Goal: Information Seeking & Learning: Learn about a topic

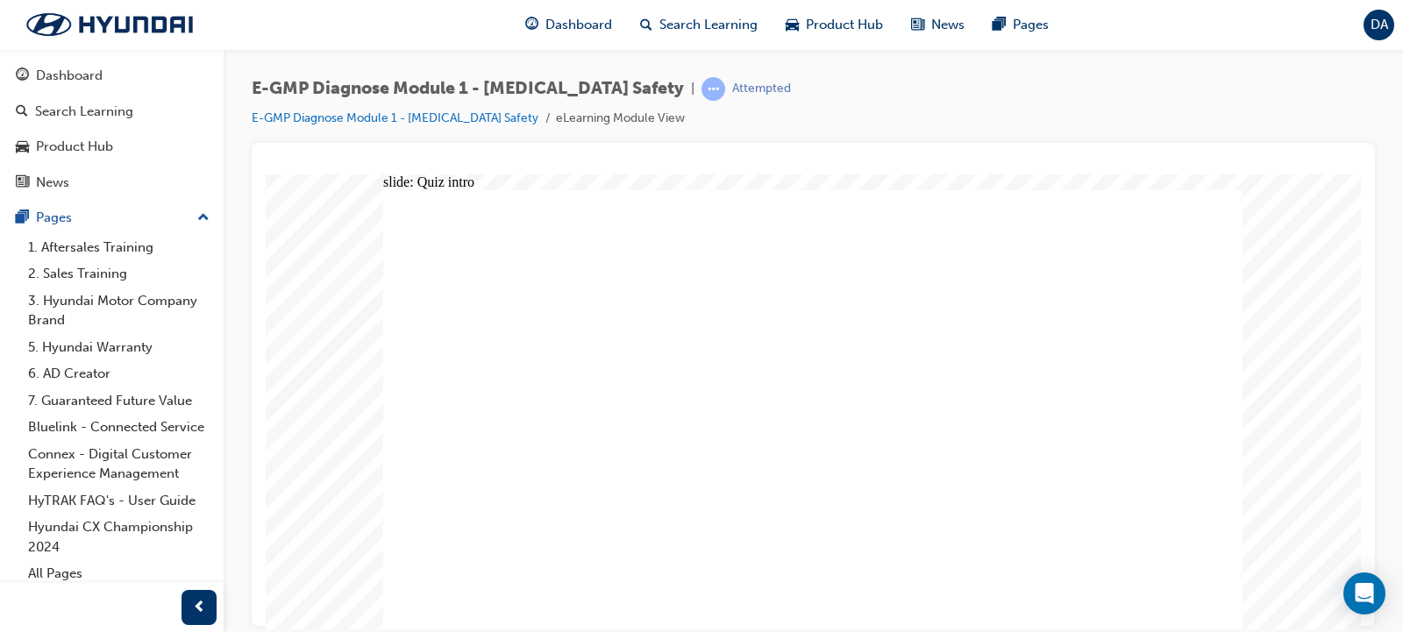
click at [196, 599] on span "prev-icon" at bounding box center [199, 608] width 13 height 22
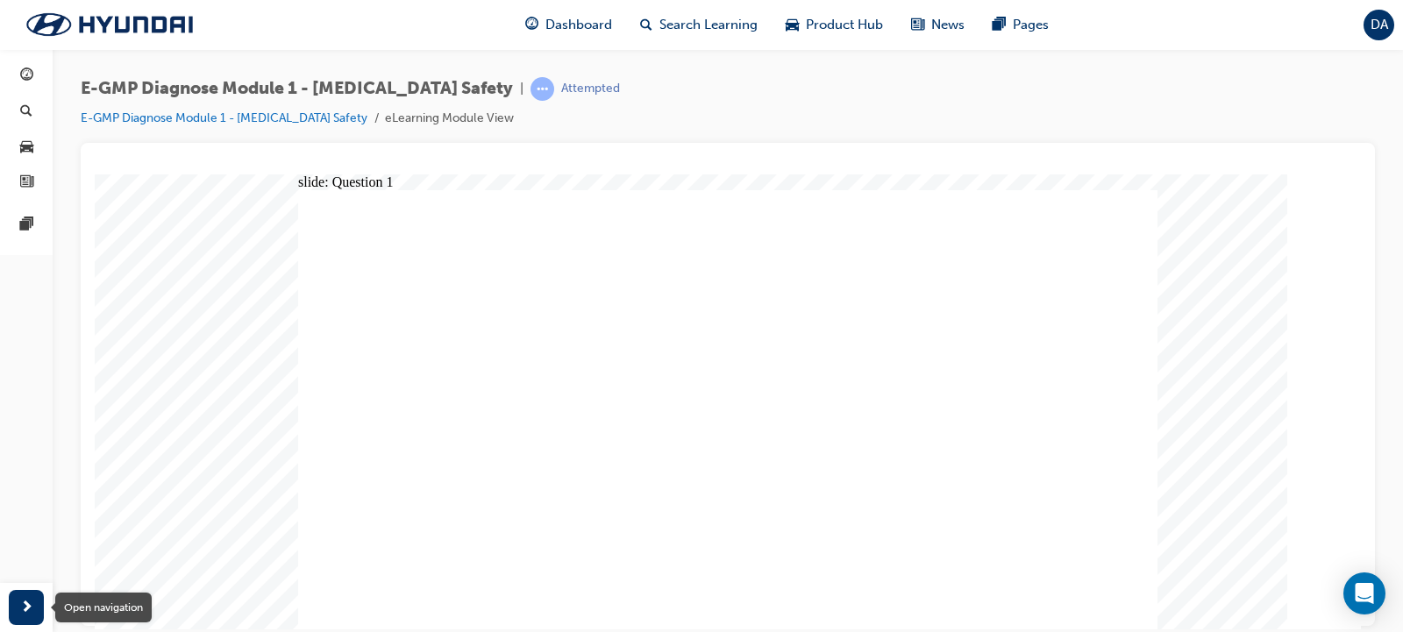
click at [34, 606] on div "button" at bounding box center [26, 607] width 35 height 35
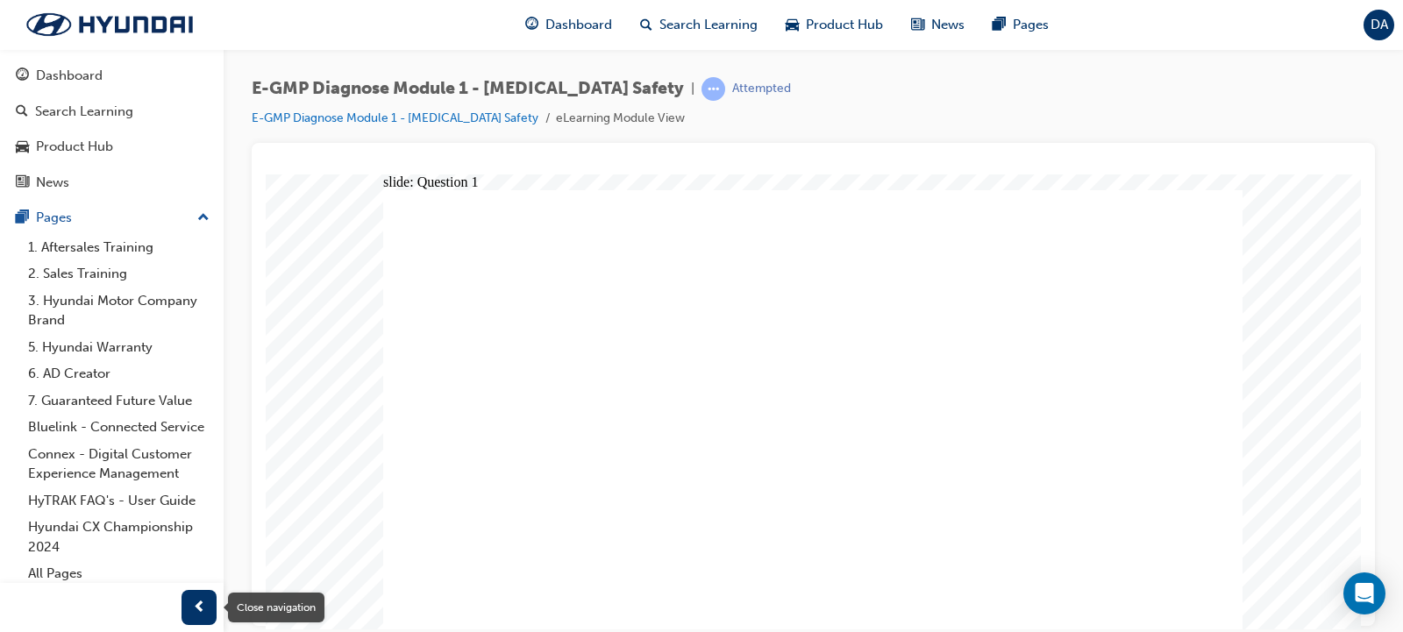
click at [202, 607] on span "prev-icon" at bounding box center [199, 608] width 13 height 22
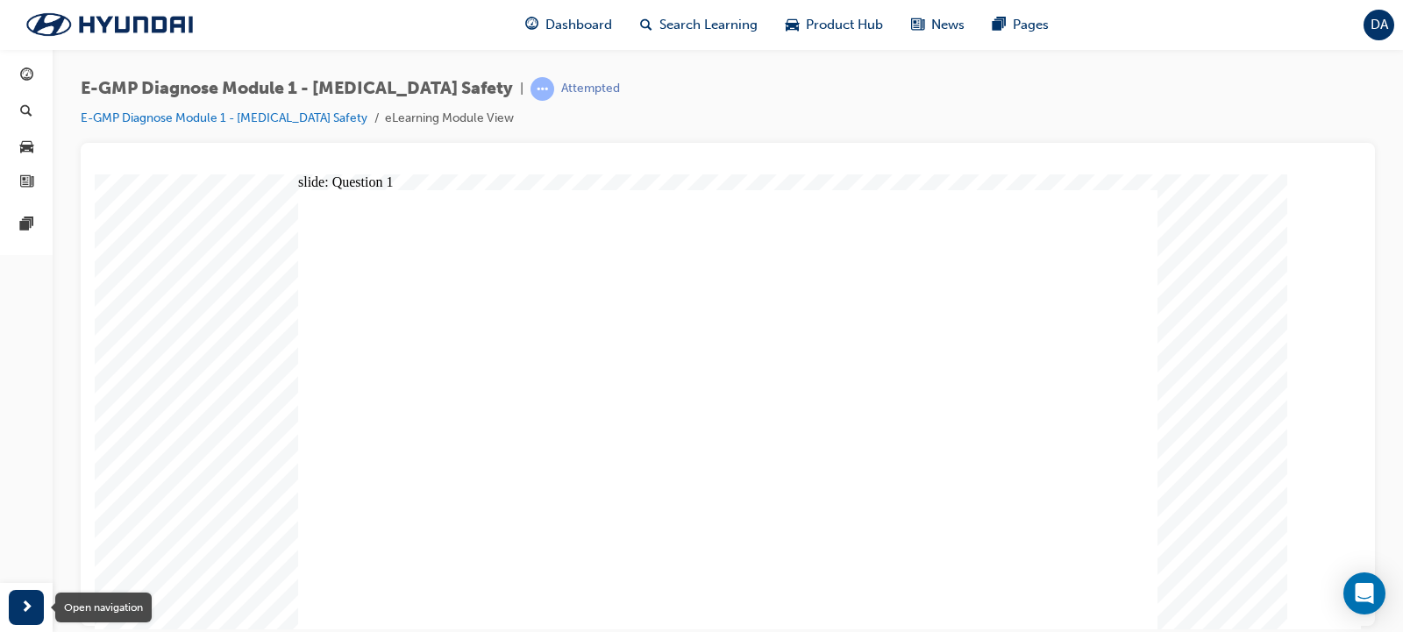
click at [31, 607] on span "next-icon" at bounding box center [26, 608] width 13 height 22
